Goal: Information Seeking & Learning: Find specific fact

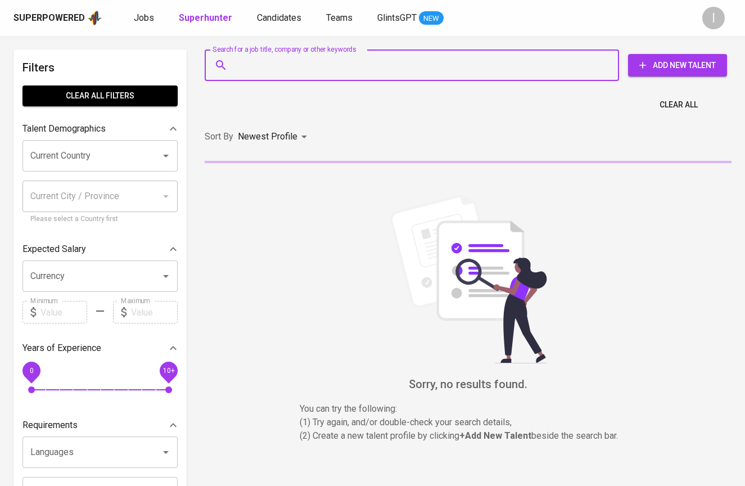
click at [441, 65] on input "Search for a job title, company or other keywords" at bounding box center [414, 65] width 365 height 21
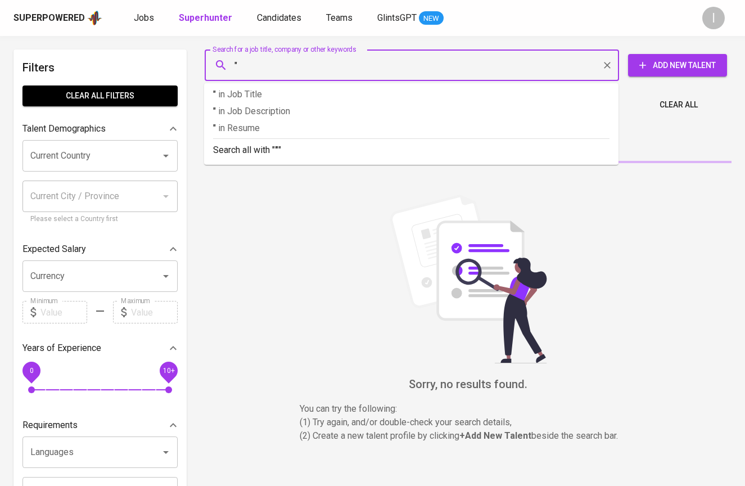
paste input "Alberta Sukses Mandiri"
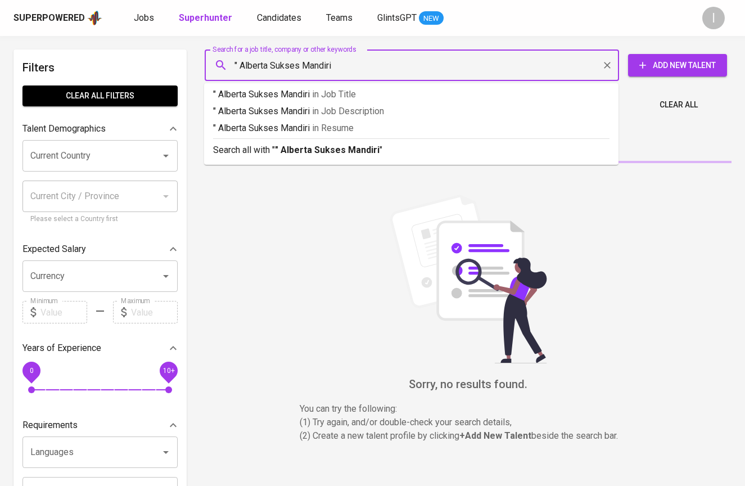
type input "" Alberta Sukses Mandiri""
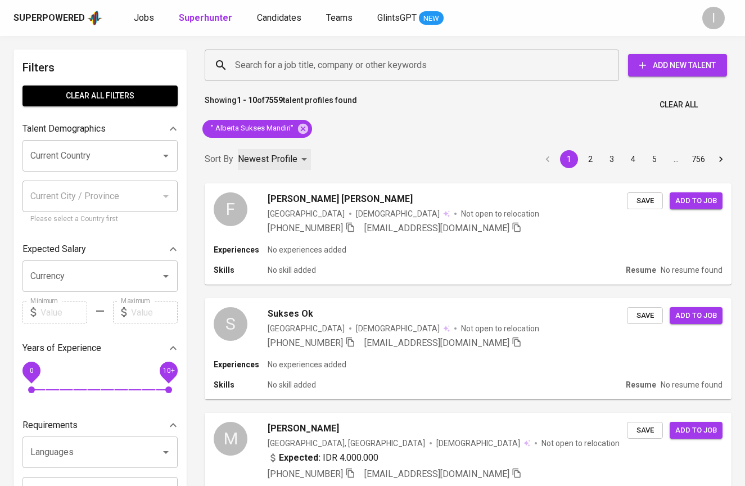
click at [274, 159] on p "Newest Profile" at bounding box center [268, 158] width 60 height 13
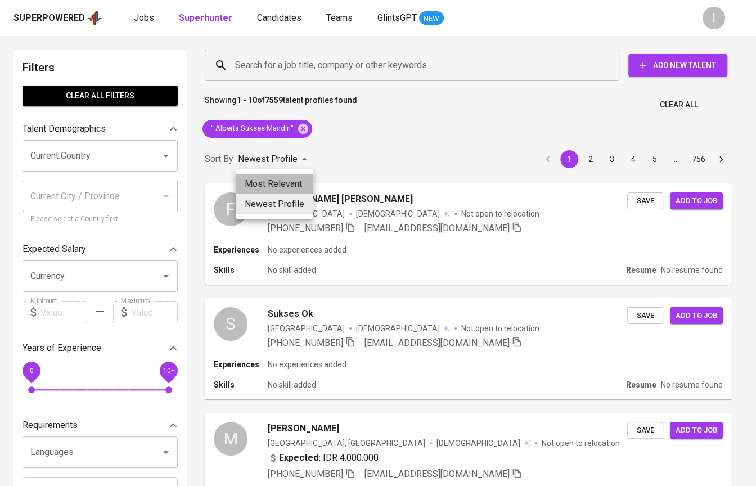
click at [274, 180] on li "Most Relevant" at bounding box center [275, 184] width 78 height 20
type input "MOST_RELEVANT"
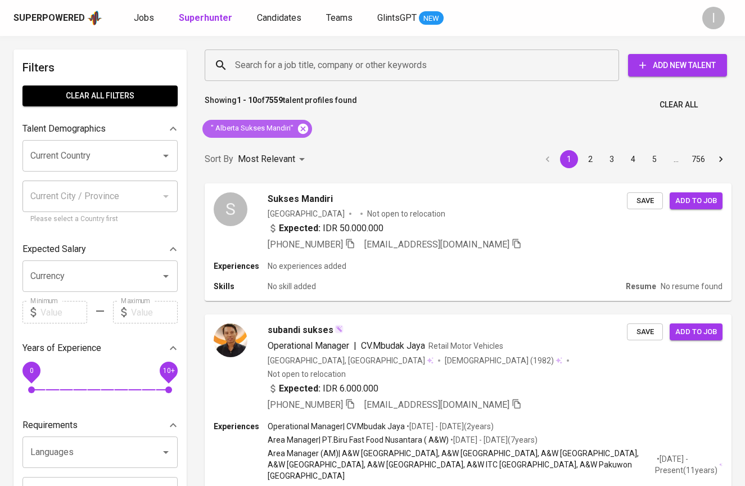
click at [299, 130] on icon at bounding box center [303, 128] width 10 height 10
click at [370, 61] on input "Search for a job title, company or other keywords" at bounding box center [414, 65] width 365 height 21
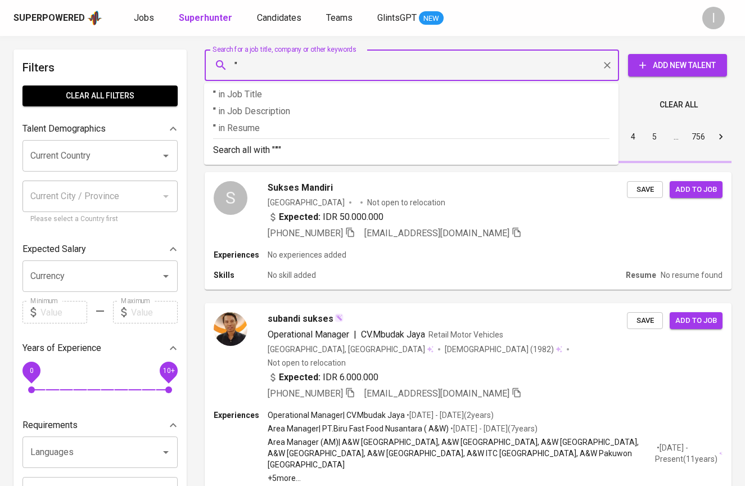
paste input "[PERSON_NAME]"
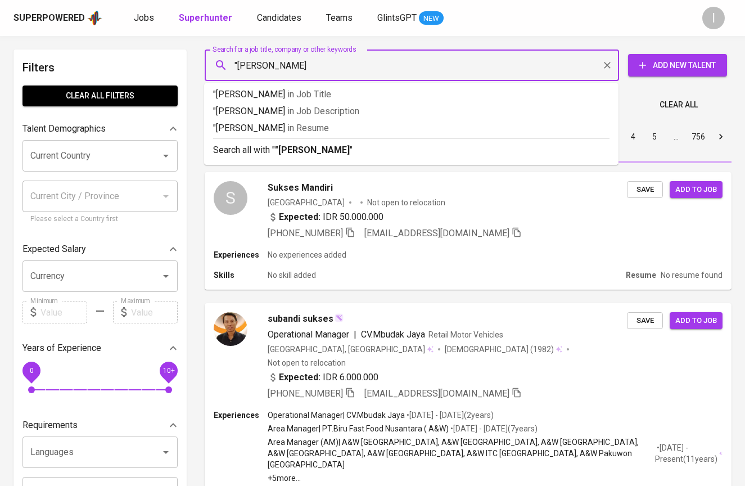
type input ""Chinta Syahrir""
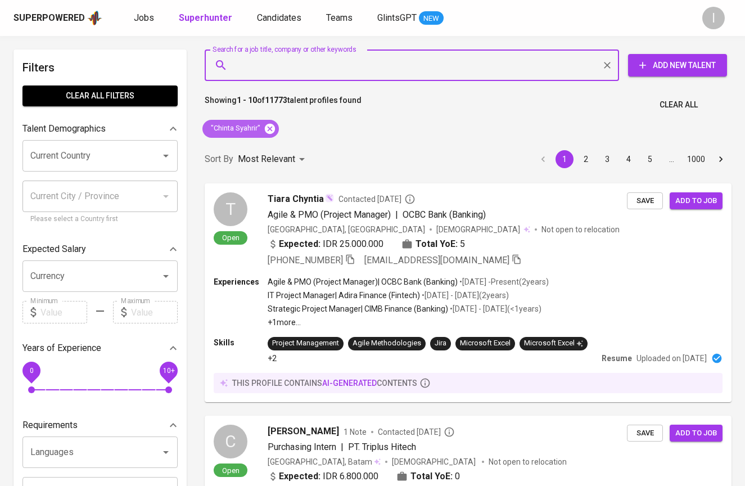
click at [269, 126] on icon at bounding box center [270, 128] width 10 height 10
click at [368, 57] on input "Search for a job title, company or other keywords" at bounding box center [414, 65] width 365 height 21
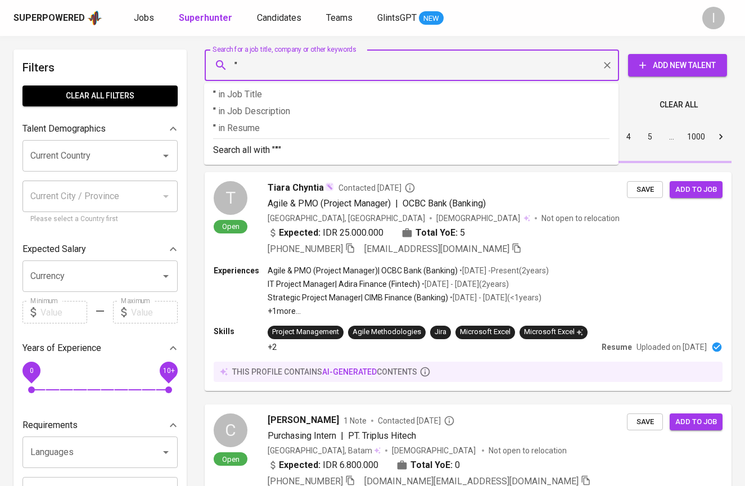
paste input "S&F Garment Manufacturing"
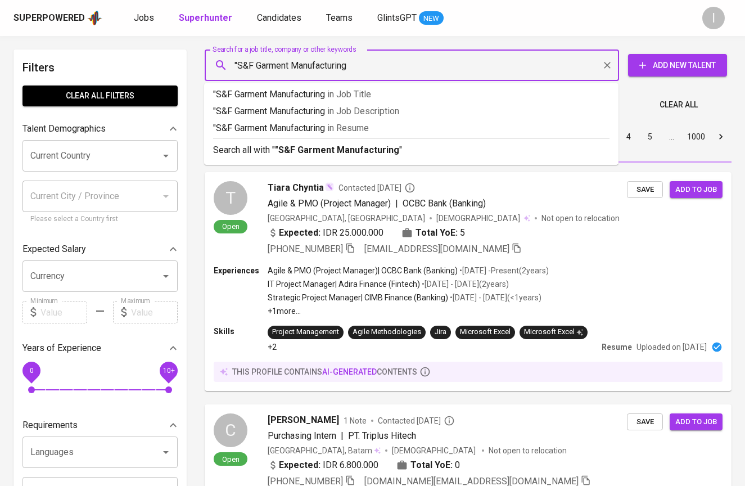
type input ""S&F Garment Manufacturing""
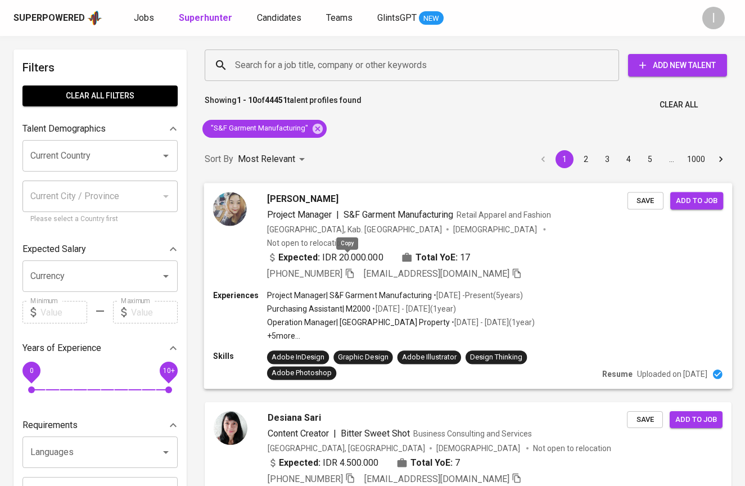
click at [346, 268] on icon "button" at bounding box center [350, 273] width 10 height 10
